Goal: Navigation & Orientation: Find specific page/section

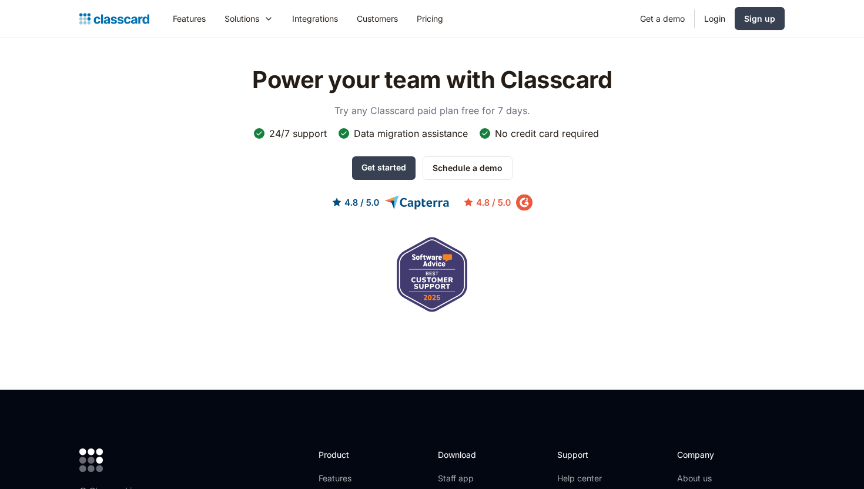
scroll to position [3913, 0]
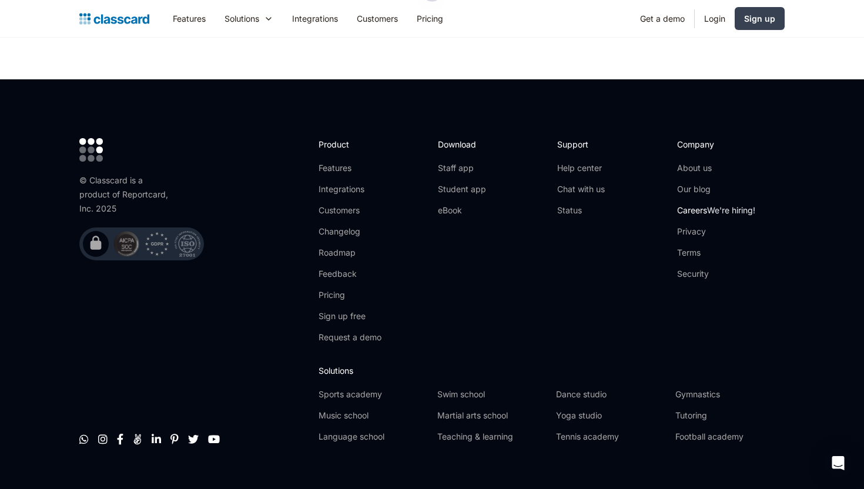
click at [694, 204] on link "Careers We're hiring!" at bounding box center [716, 210] width 78 height 12
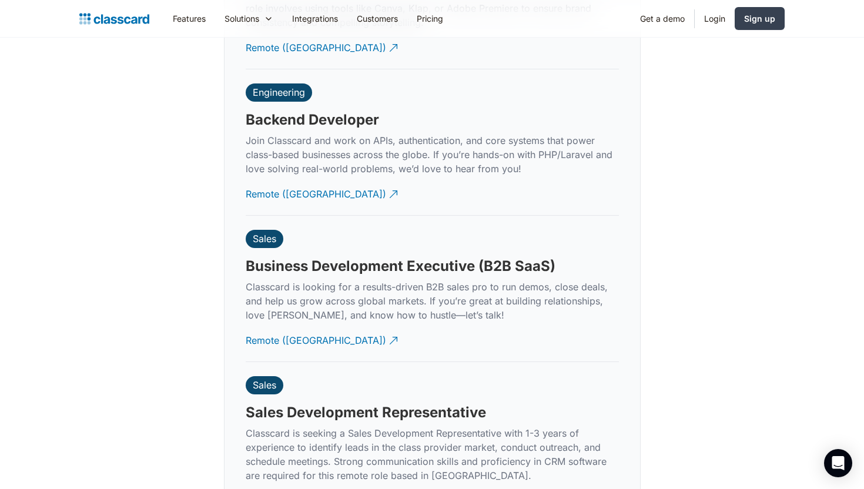
scroll to position [2953, 0]
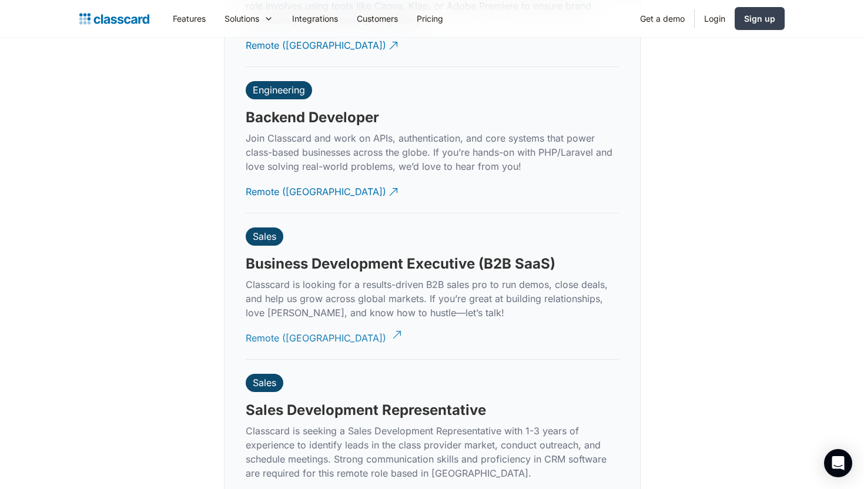
click at [290, 324] on div "Remote ([GEOGRAPHIC_DATA])" at bounding box center [316, 333] width 140 height 23
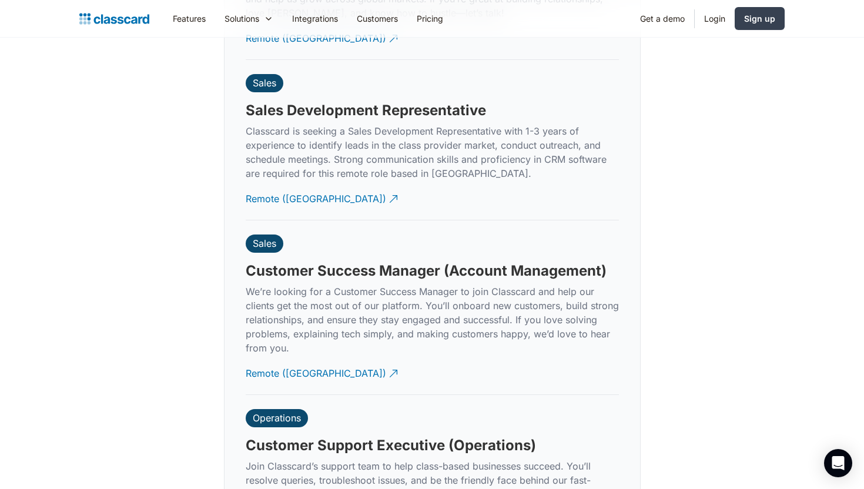
scroll to position [3263, 0]
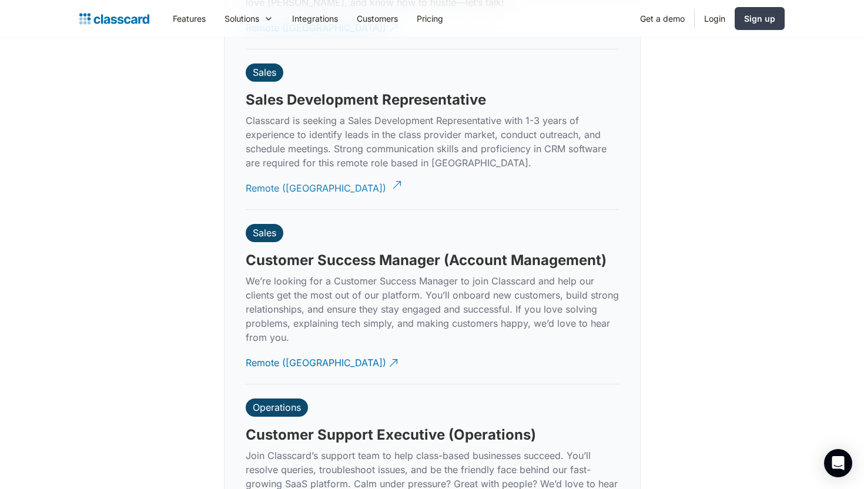
click at [290, 178] on div "Remote ([GEOGRAPHIC_DATA])" at bounding box center [316, 183] width 140 height 23
click at [297, 349] on div "Remote ([GEOGRAPHIC_DATA])" at bounding box center [316, 358] width 140 height 23
